Goal: Use online tool/utility: Utilize a website feature to perform a specific function

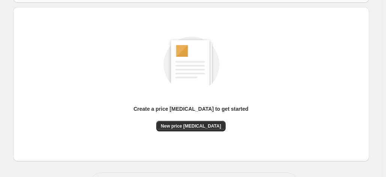
scroll to position [103, 0]
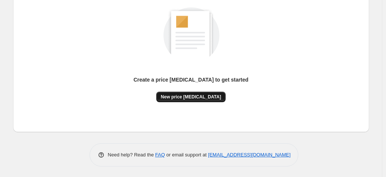
click at [191, 95] on span "New price change job" at bounding box center [191, 97] width 60 height 6
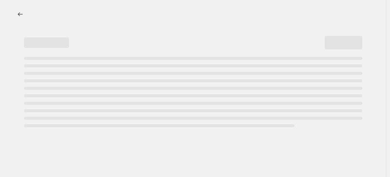
select select "percentage"
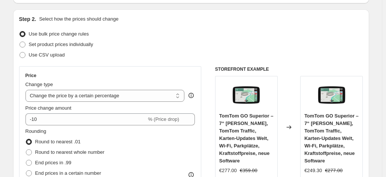
scroll to position [75, 0]
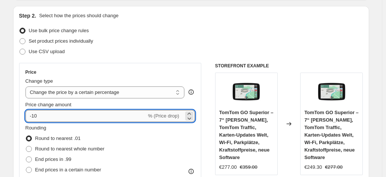
click at [122, 113] on input "-10" at bounding box center [86, 116] width 121 height 12
type input "-1"
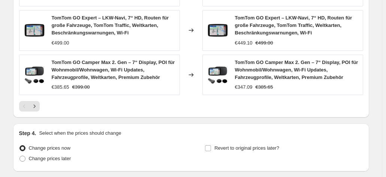
scroll to position [620, 0]
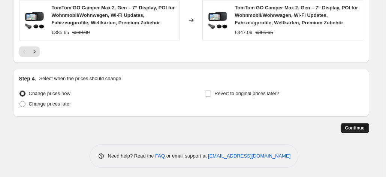
type input "-35"
click at [350, 130] on button "Continue" at bounding box center [355, 128] width 29 height 11
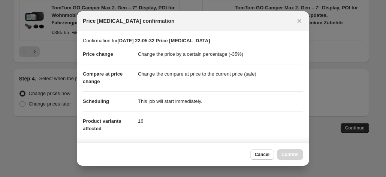
scroll to position [137, 0]
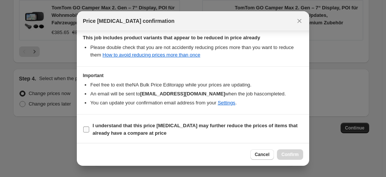
click at [245, 125] on b "I understand that this price change job may further reduce the prices of items …" at bounding box center [195, 129] width 205 height 13
click at [89, 127] on input "I understand that this price change job may further reduce the prices of items …" at bounding box center [86, 130] width 6 height 6
checkbox input "true"
click at [287, 156] on span "Confirm" at bounding box center [290, 155] width 17 height 6
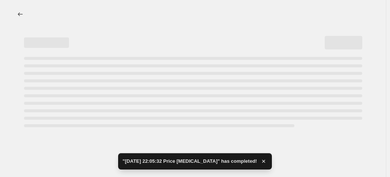
select select "percentage"
